Goal: Task Accomplishment & Management: Manage account settings

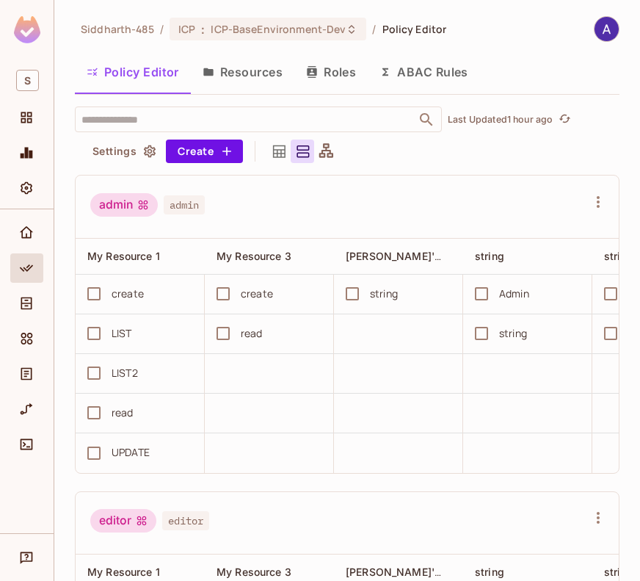
scroll to position [0, 633]
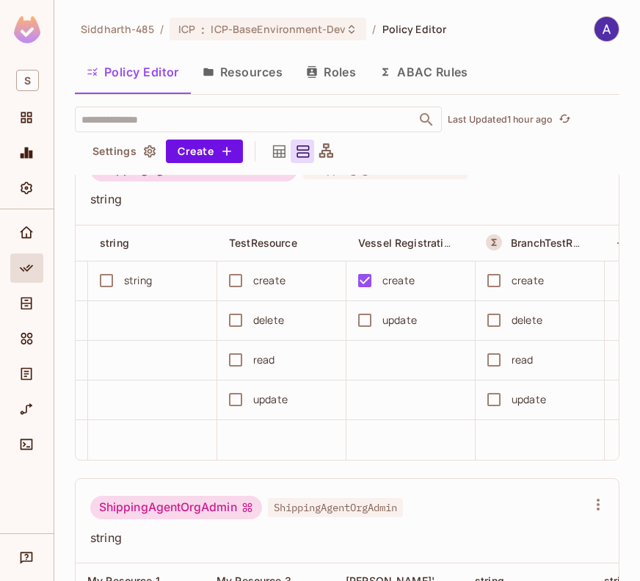
click at [335, 73] on button "Roles" at bounding box center [330, 72] width 73 height 37
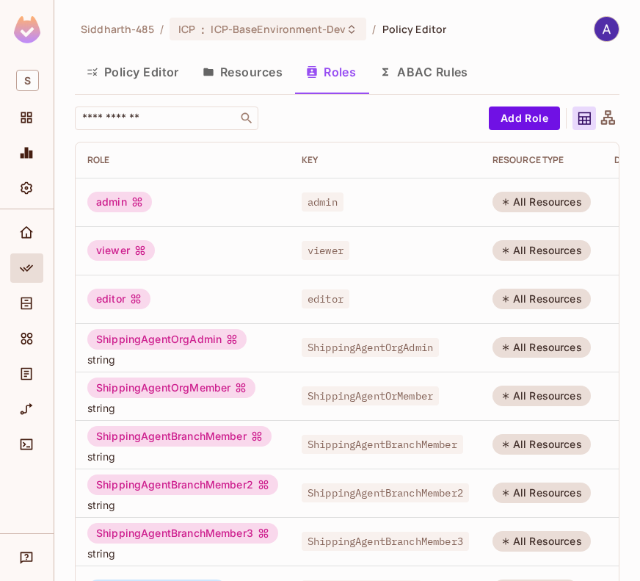
click at [148, 69] on button "Policy Editor" at bounding box center [133, 72] width 116 height 37
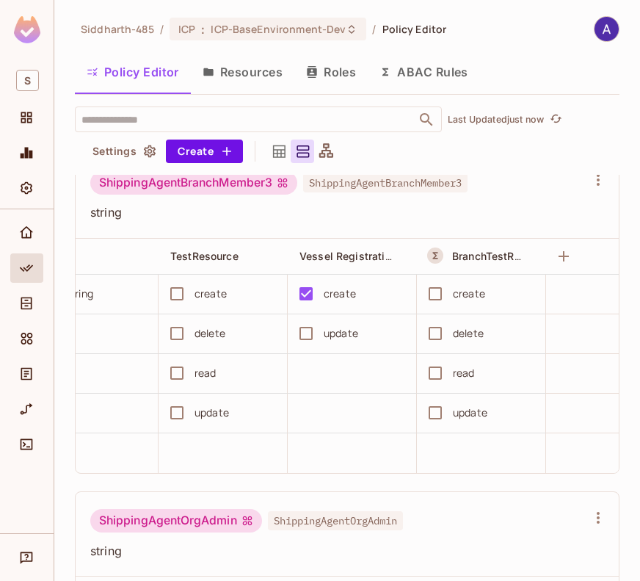
scroll to position [0, 673]
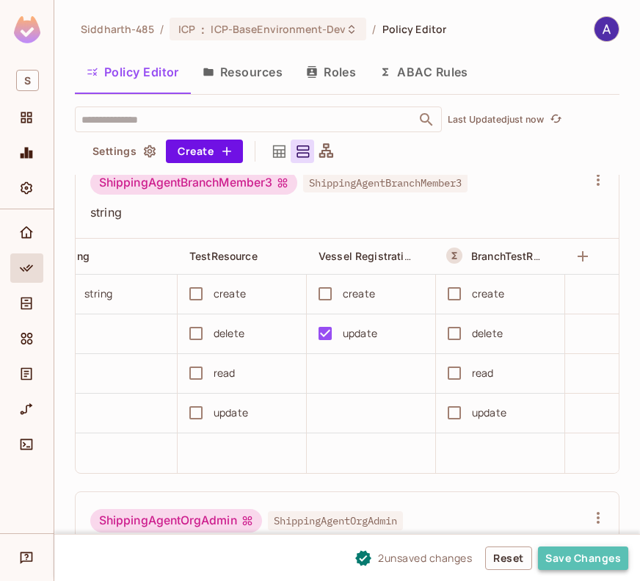
click at [565, 557] on button "Save Changes" at bounding box center [583, 557] width 90 height 23
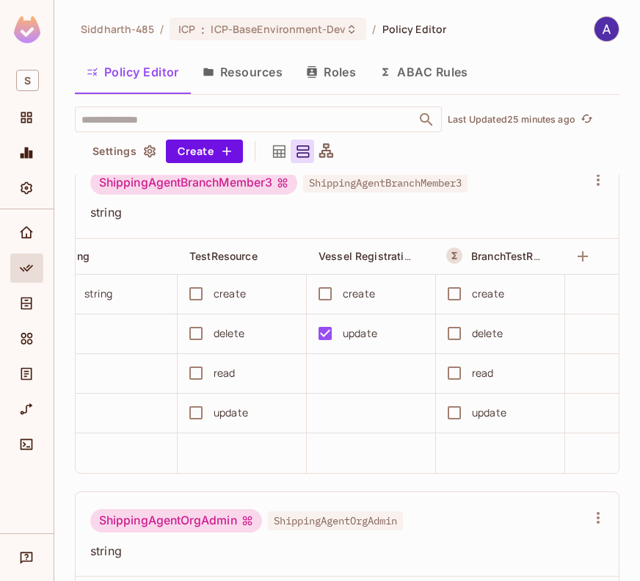
click at [239, 70] on button "Resources" at bounding box center [242, 72] width 103 height 37
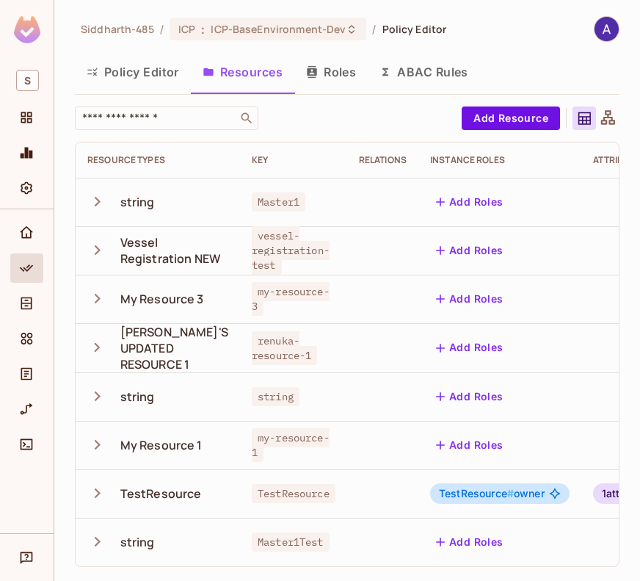
click at [150, 70] on button "Policy Editor" at bounding box center [133, 72] width 116 height 37
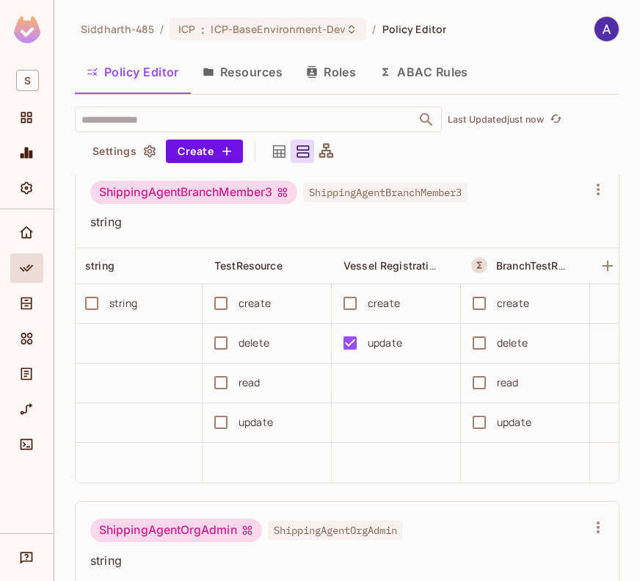
scroll to position [0, 649]
click at [29, 234] on icon "Home" at bounding box center [26, 232] width 15 height 15
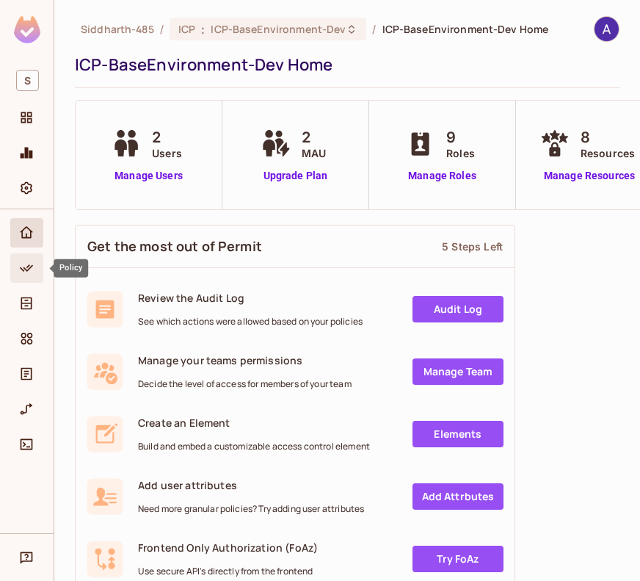
click at [34, 263] on span "Policy" at bounding box center [27, 268] width 18 height 18
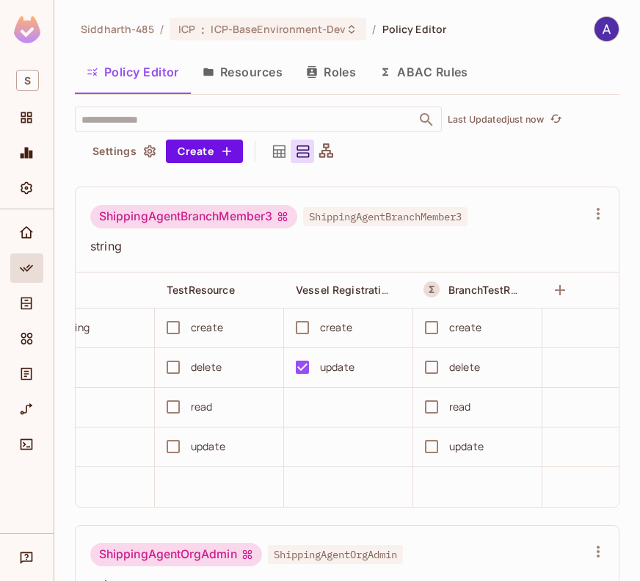
scroll to position [0, 697]
click at [27, 231] on icon "Home" at bounding box center [26, 232] width 15 height 15
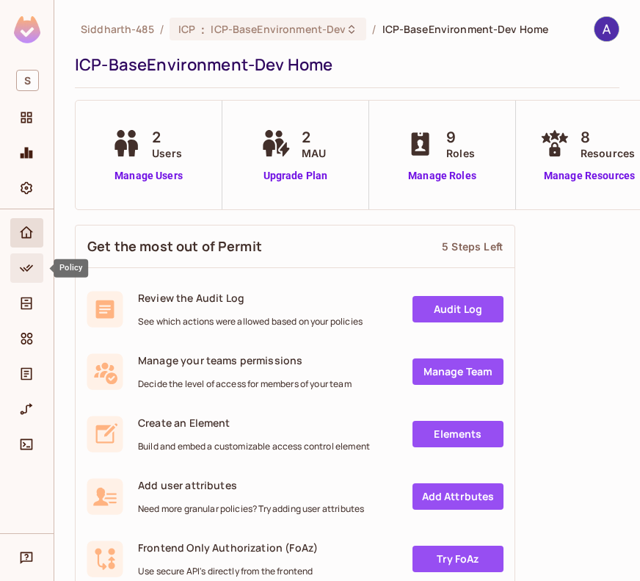
click at [31, 270] on icon "Policy" at bounding box center [26, 268] width 15 height 15
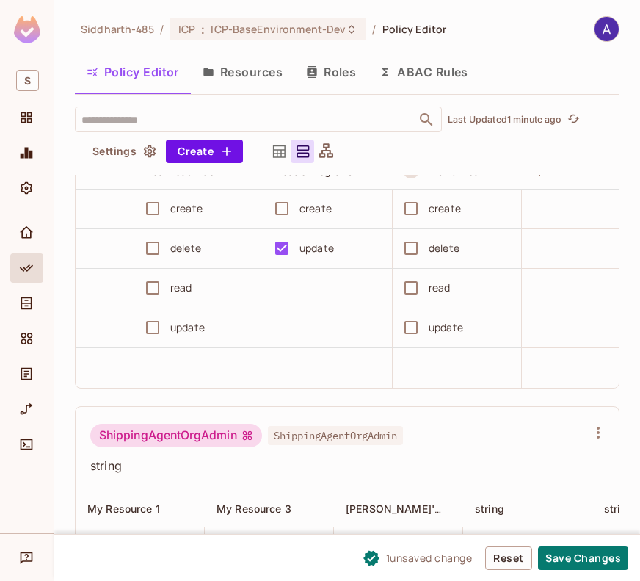
scroll to position [1435, 0]
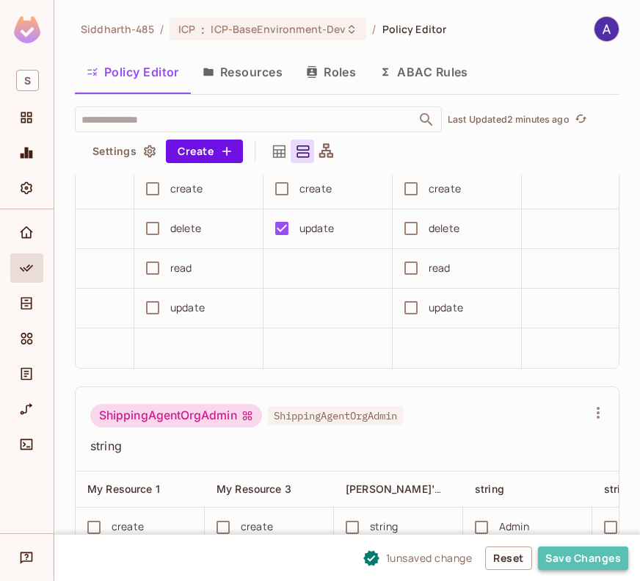
click at [578, 556] on button "Save Changes" at bounding box center [583, 557] width 90 height 23
